Goal: Navigation & Orientation: Go to known website

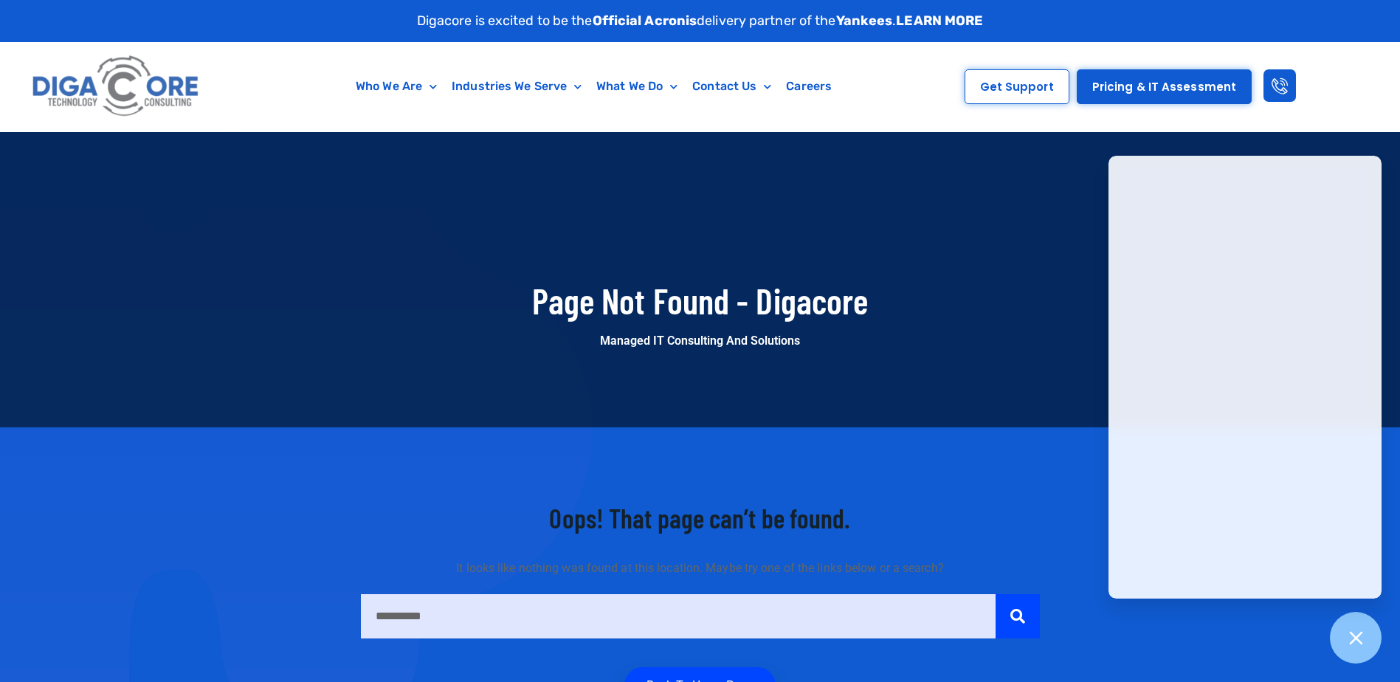
drag, startPoint x: 273, startPoint y: 322, endPoint x: 283, endPoint y: 332, distance: 14.6
click at [273, 322] on div at bounding box center [700, 279] width 1400 height 295
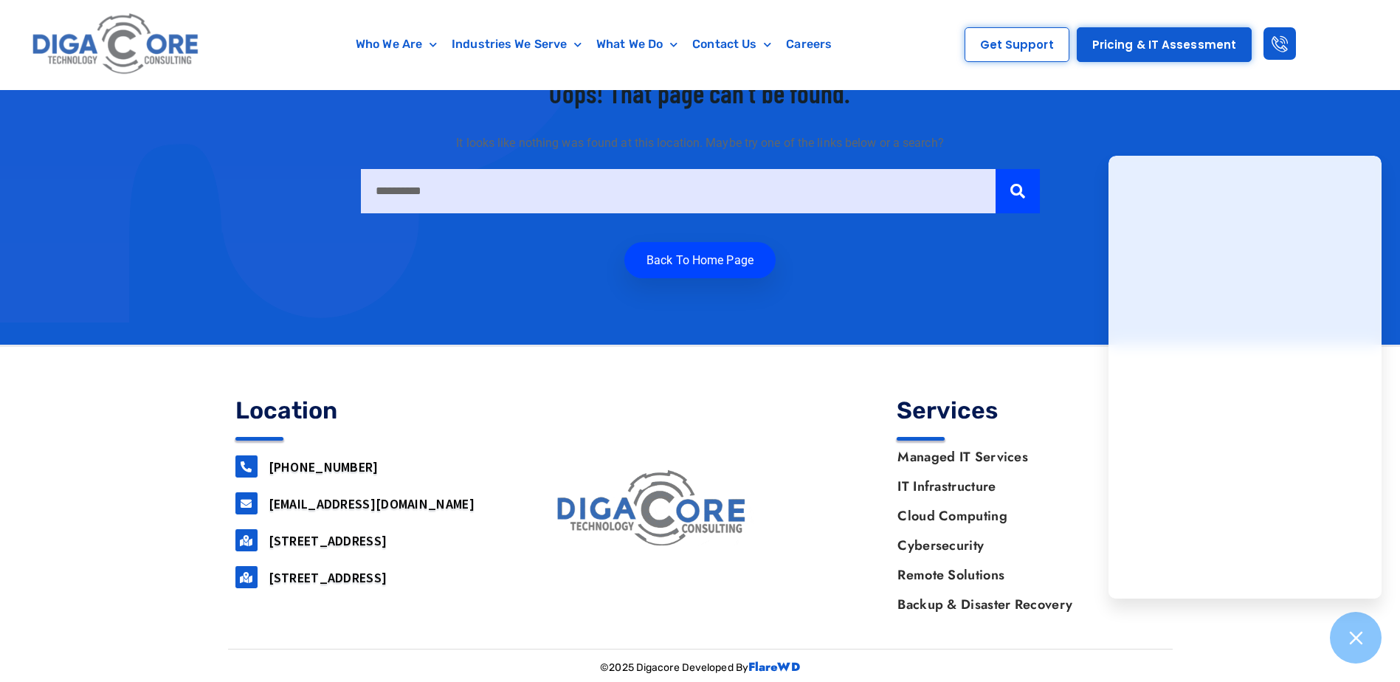
scroll to position [426, 0]
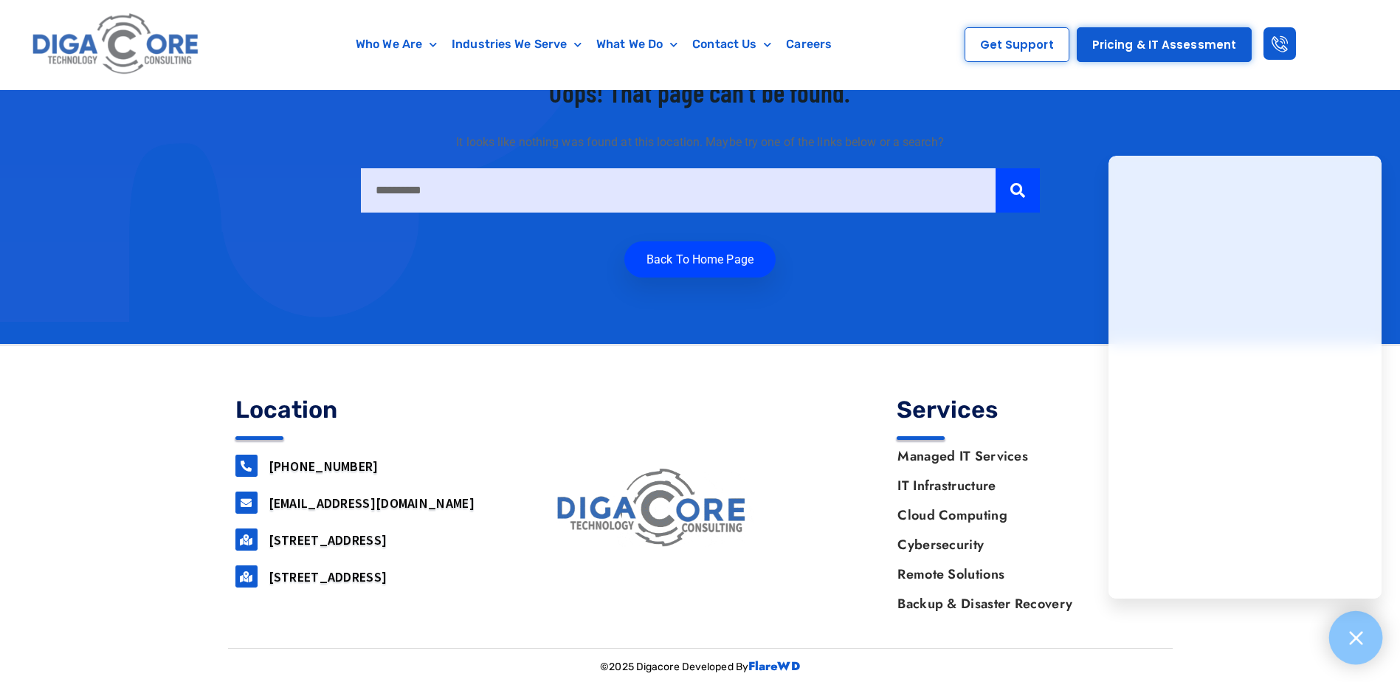
click at [1350, 638] on icon at bounding box center [1355, 637] width 19 height 19
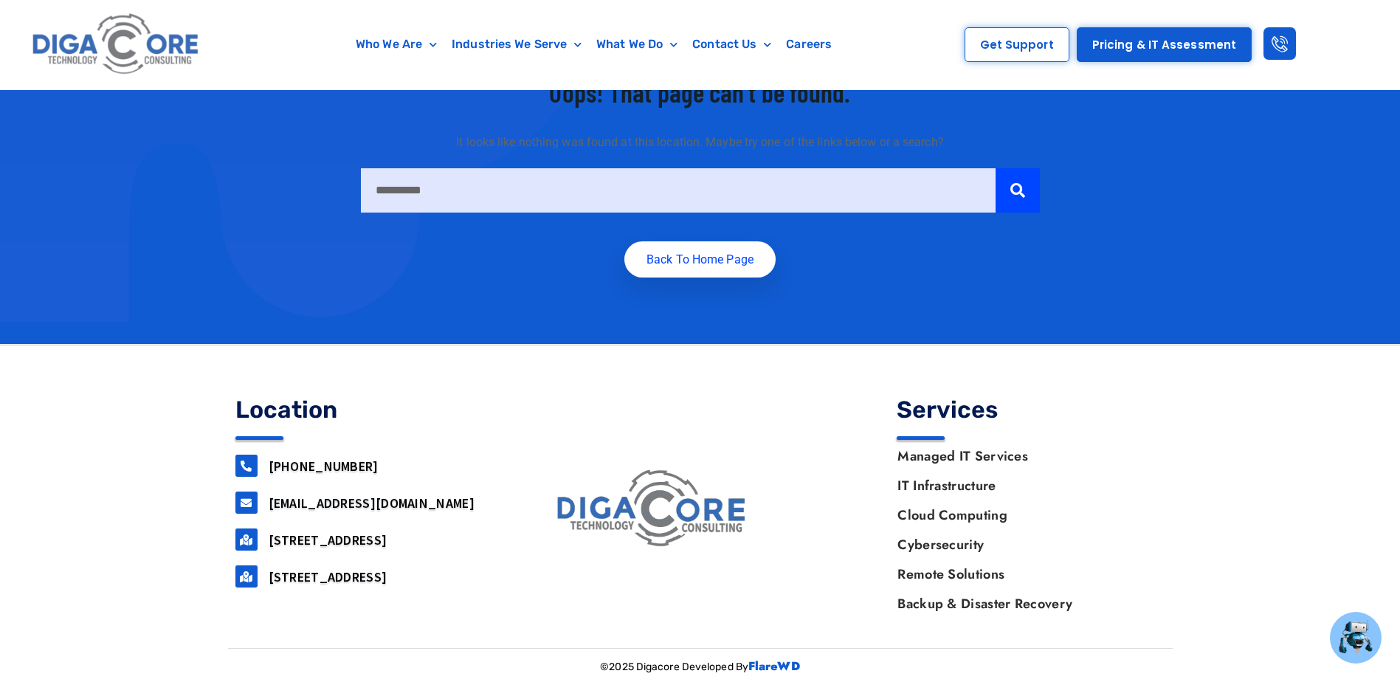
click at [661, 260] on link "Back to home Page" at bounding box center [699, 259] width 151 height 36
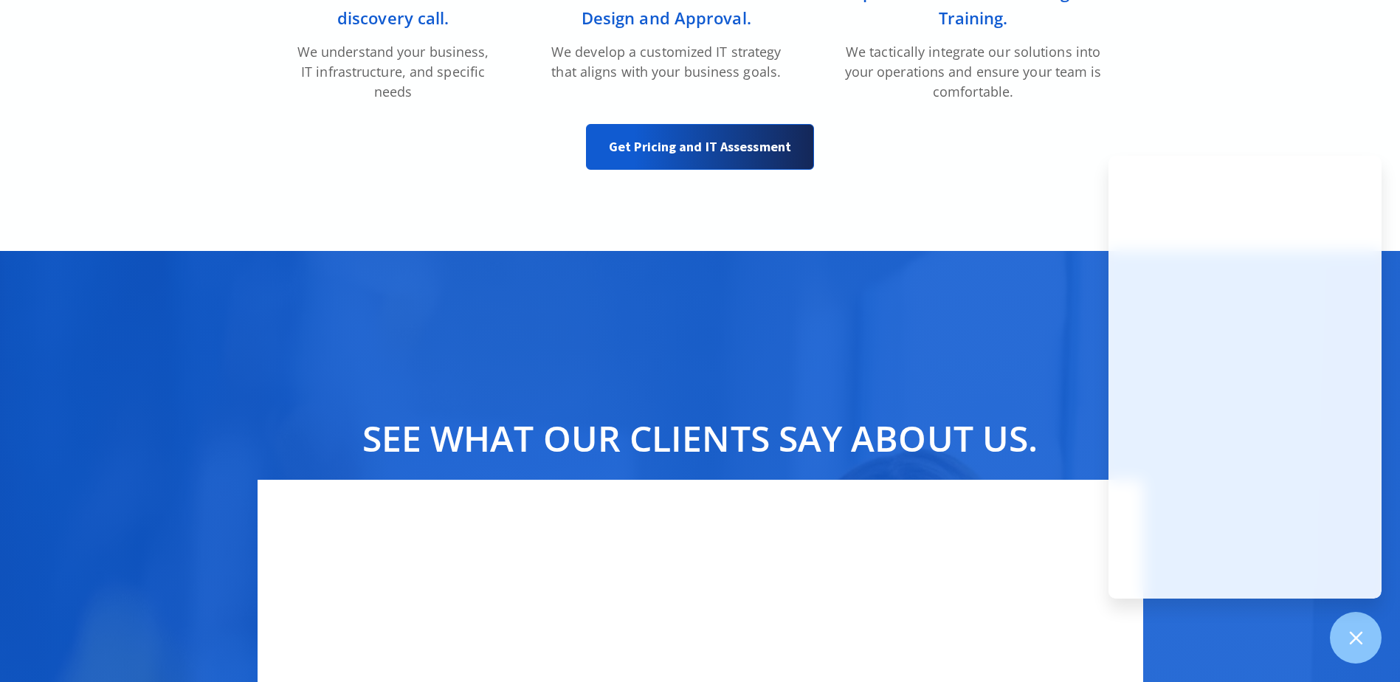
scroll to position [7420, 0]
